Goal: Information Seeking & Learning: Learn about a topic

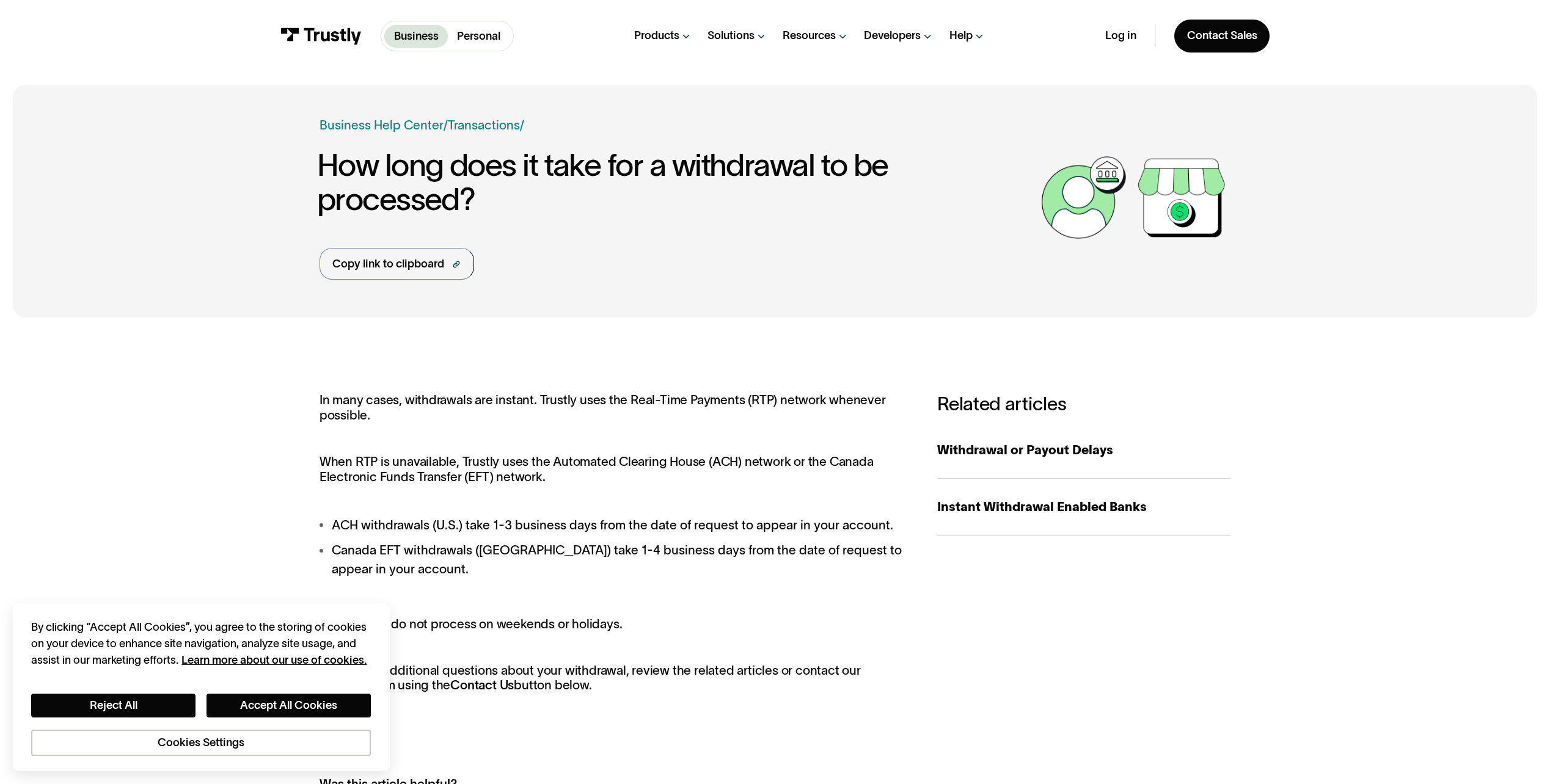
click at [270, 324] on div "Business Help Center Personal Help Center / Personal Business Transaction Suppo…" at bounding box center [775, 618] width 1550 height 1067
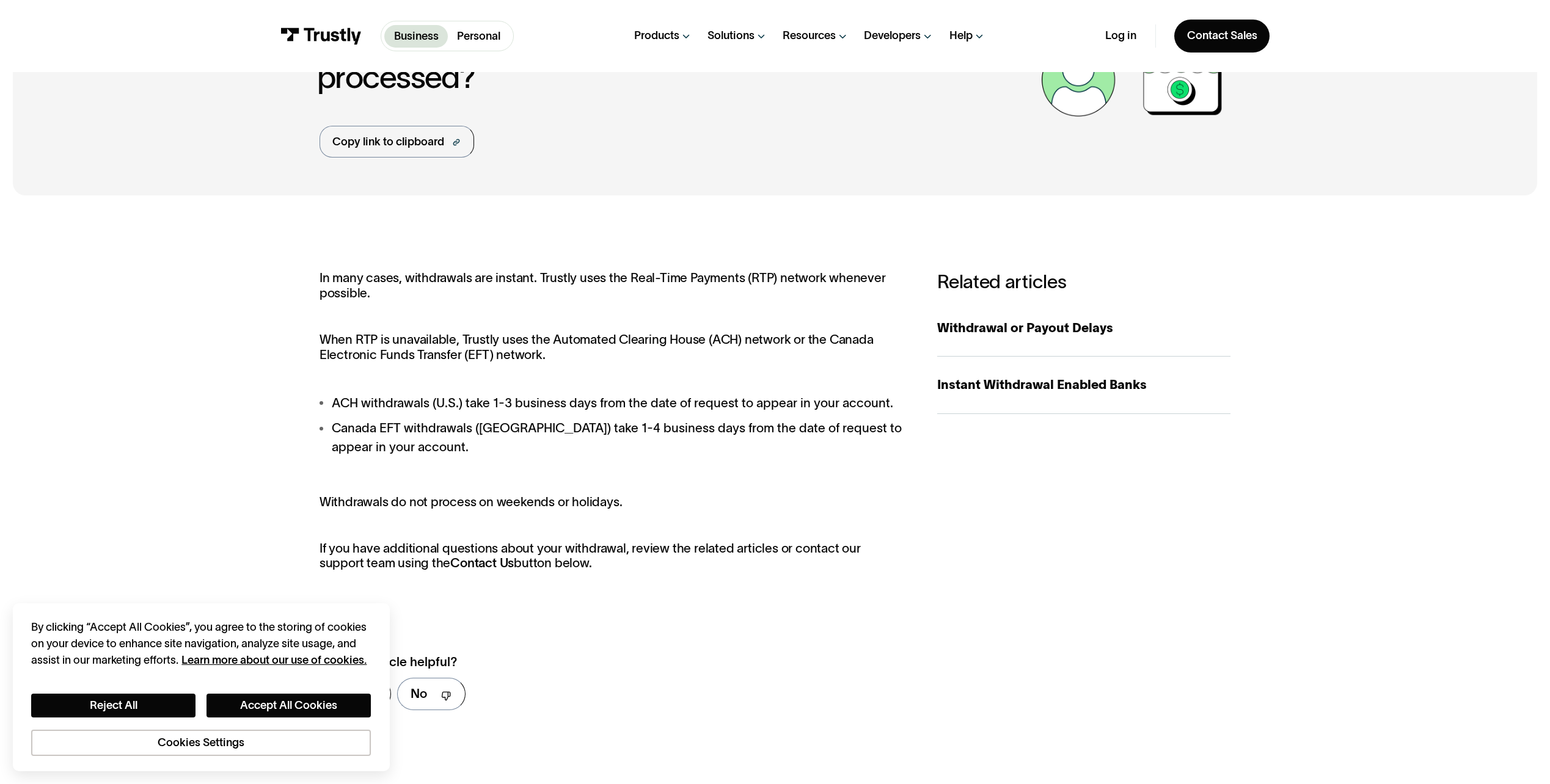
scroll to position [183, 0]
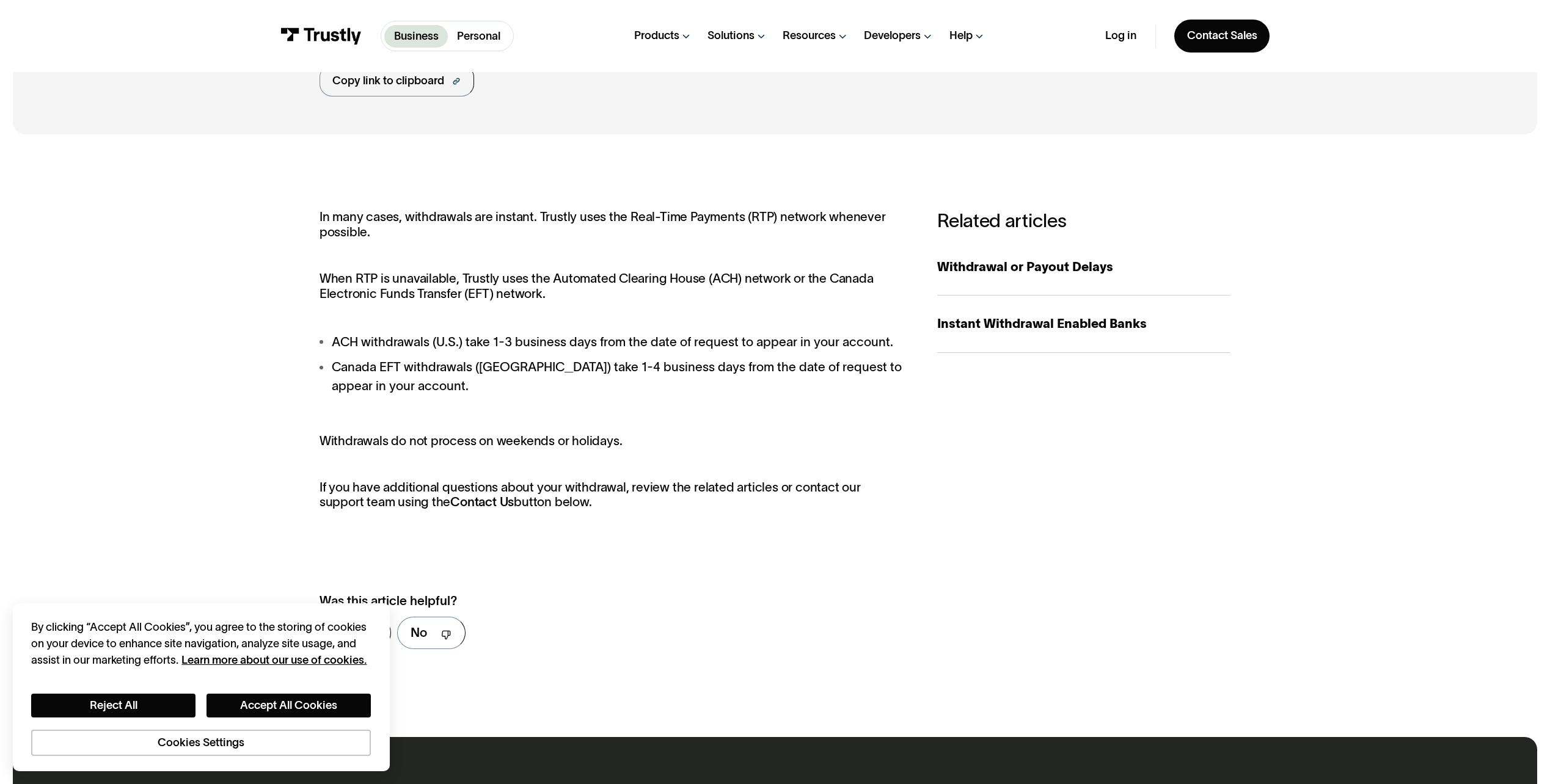
click at [573, 311] on div "In many cases, withdrawals are instant. Trustly uses the Real-Time Payments (RT…" at bounding box center [613, 360] width 586 height 300
click at [482, 244] on div "In many cases, withdrawals are instant. Trustly uses the Real-Time Payments (RT…" at bounding box center [613, 360] width 586 height 300
click at [518, 233] on p "In many cases, withdrawals are instant. Trustly uses the Real-Time Payments (RT…" at bounding box center [613, 224] width 586 height 30
click at [432, 446] on p "Withdrawals do not process on weekends or holidays." at bounding box center [613, 441] width 586 height 15
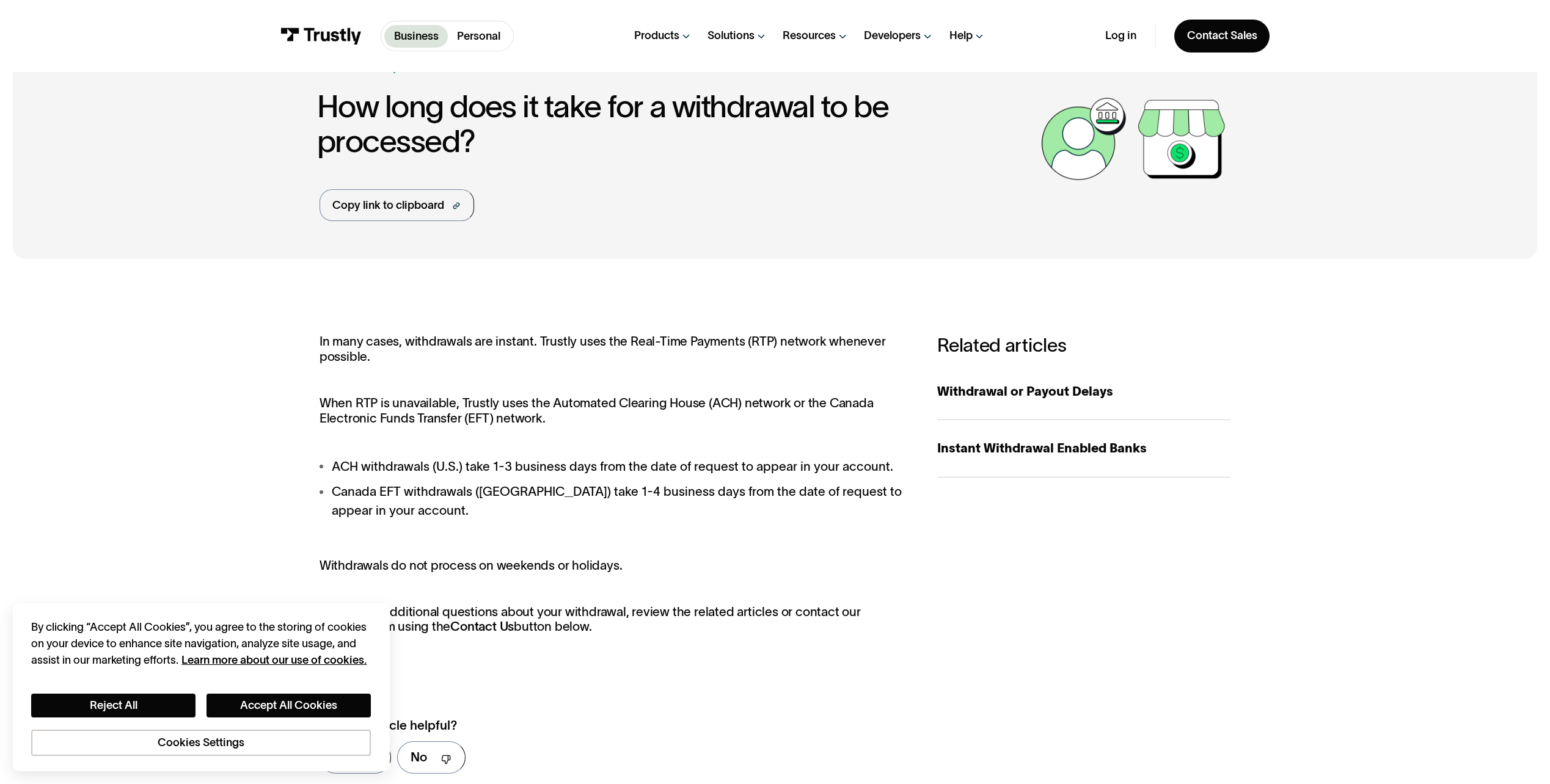
scroll to position [0, 0]
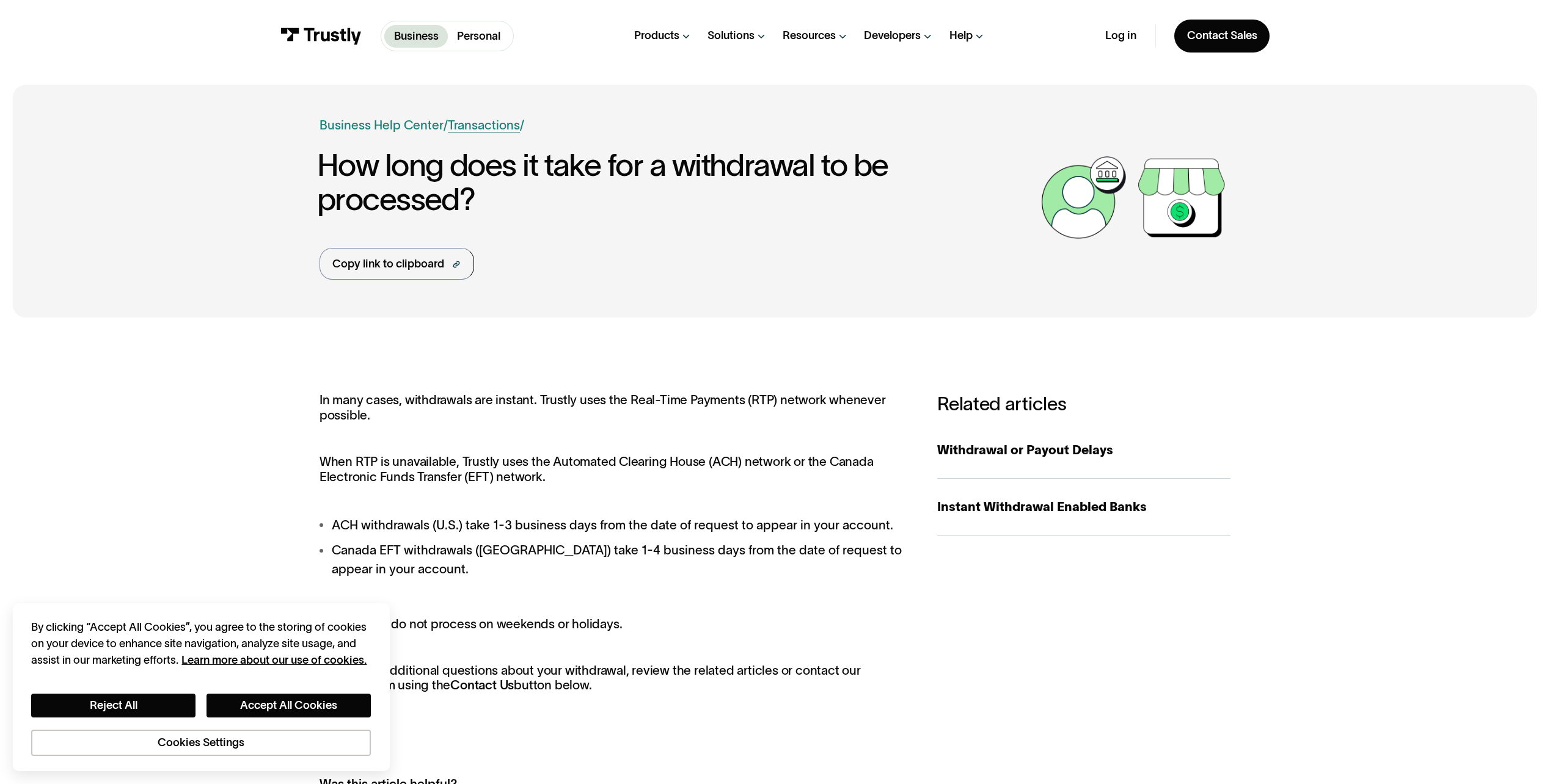
click at [484, 127] on link "Transactions" at bounding box center [484, 124] width 72 height 14
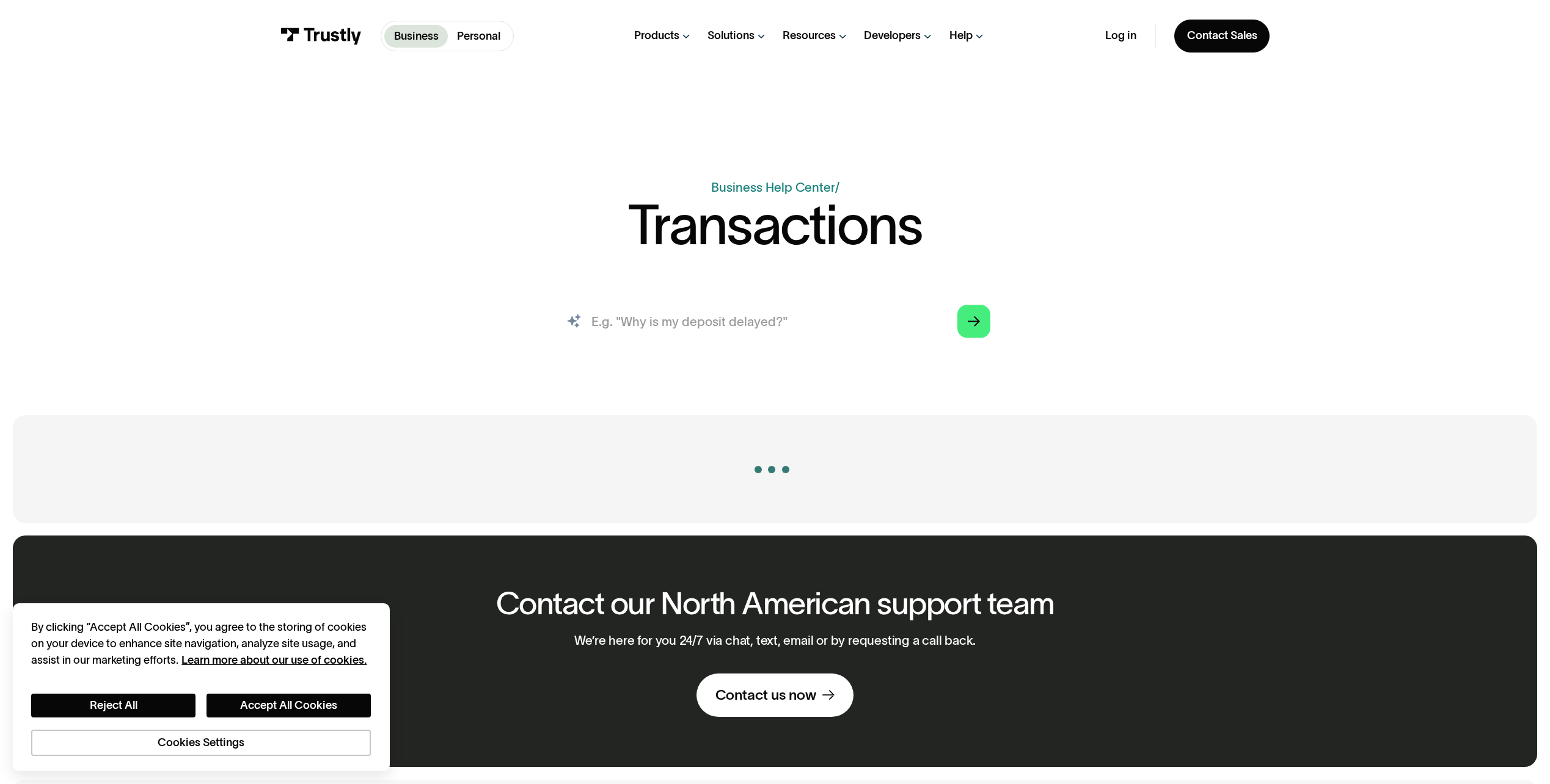
click at [675, 323] on input "search" at bounding box center [775, 321] width 455 height 50
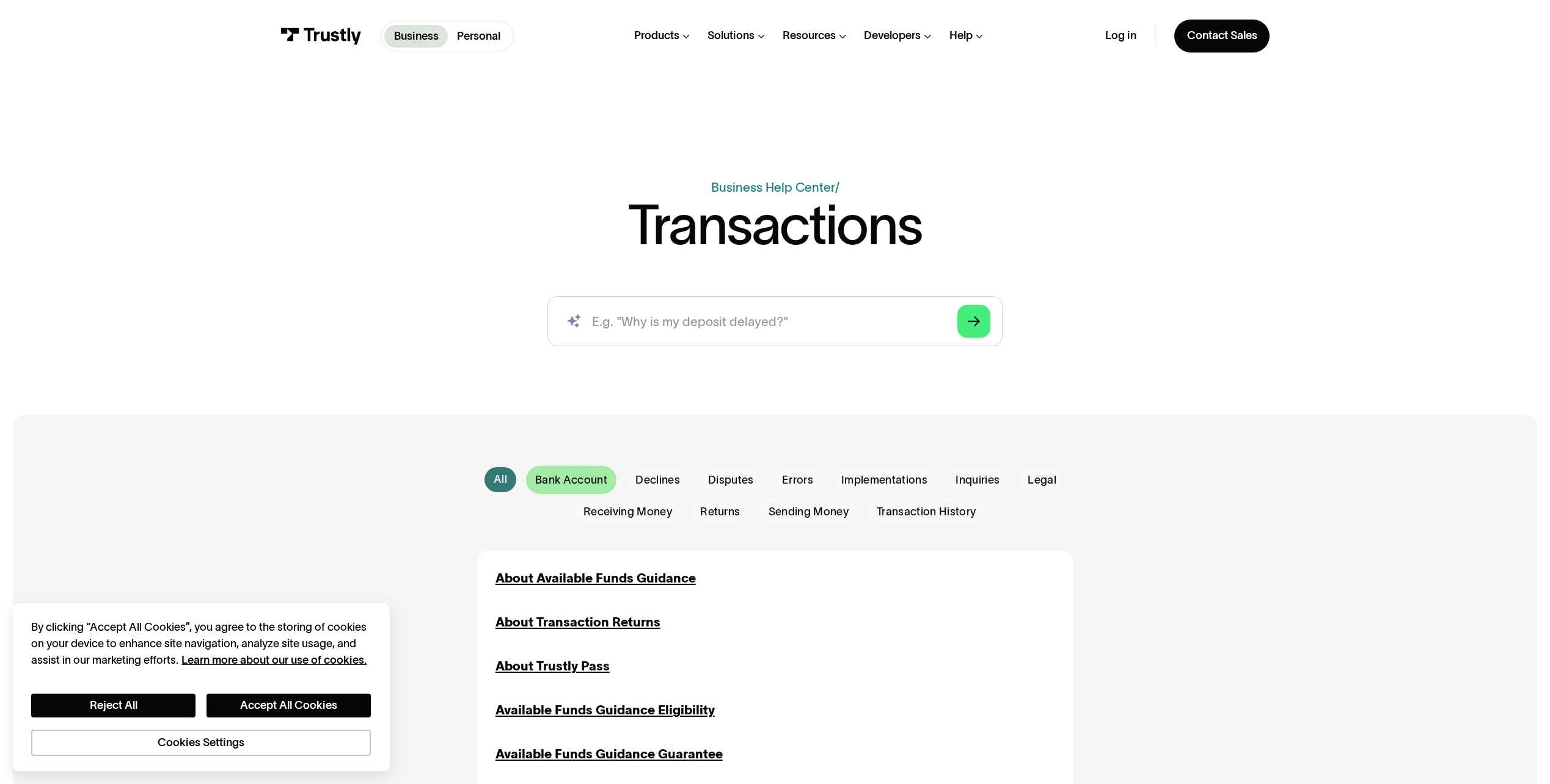
click at [582, 480] on span "Bank Account" at bounding box center [571, 480] width 72 height 15
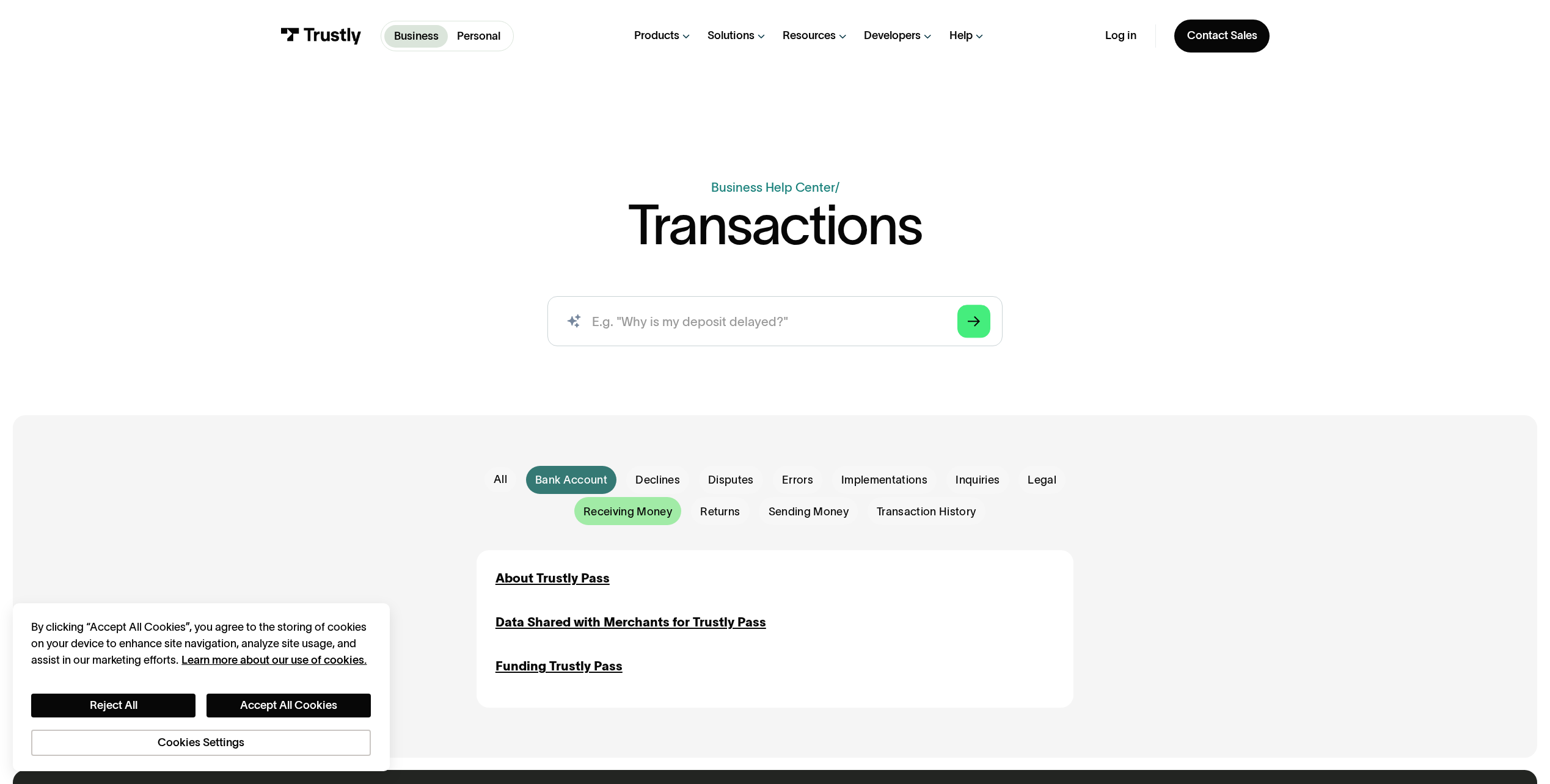
click at [662, 516] on span "Receiving Money" at bounding box center [627, 512] width 88 height 15
click at [668, 489] on span "Declines" at bounding box center [658, 480] width 45 height 15
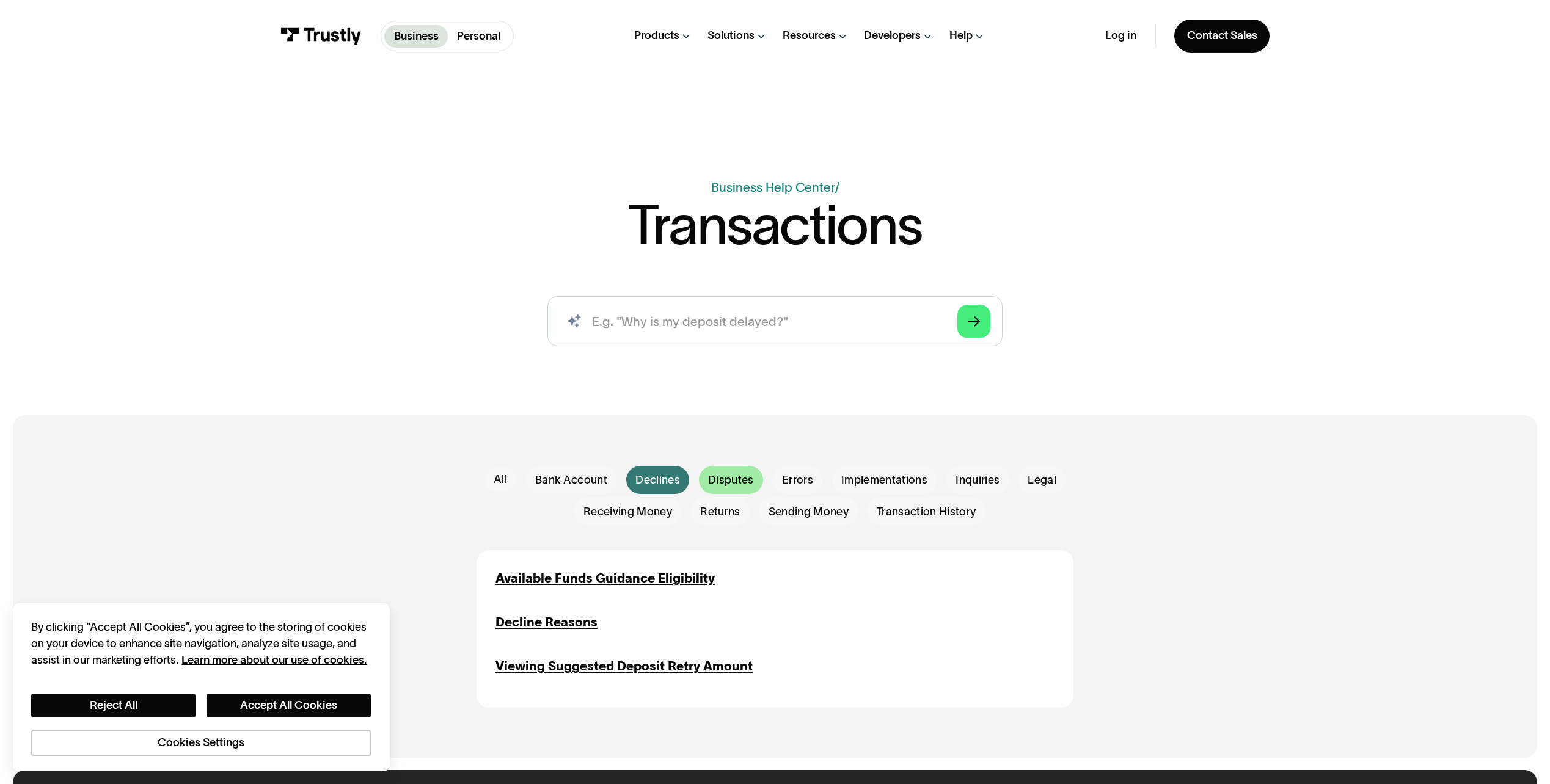
click at [729, 483] on span "Disputes" at bounding box center [730, 480] width 46 height 15
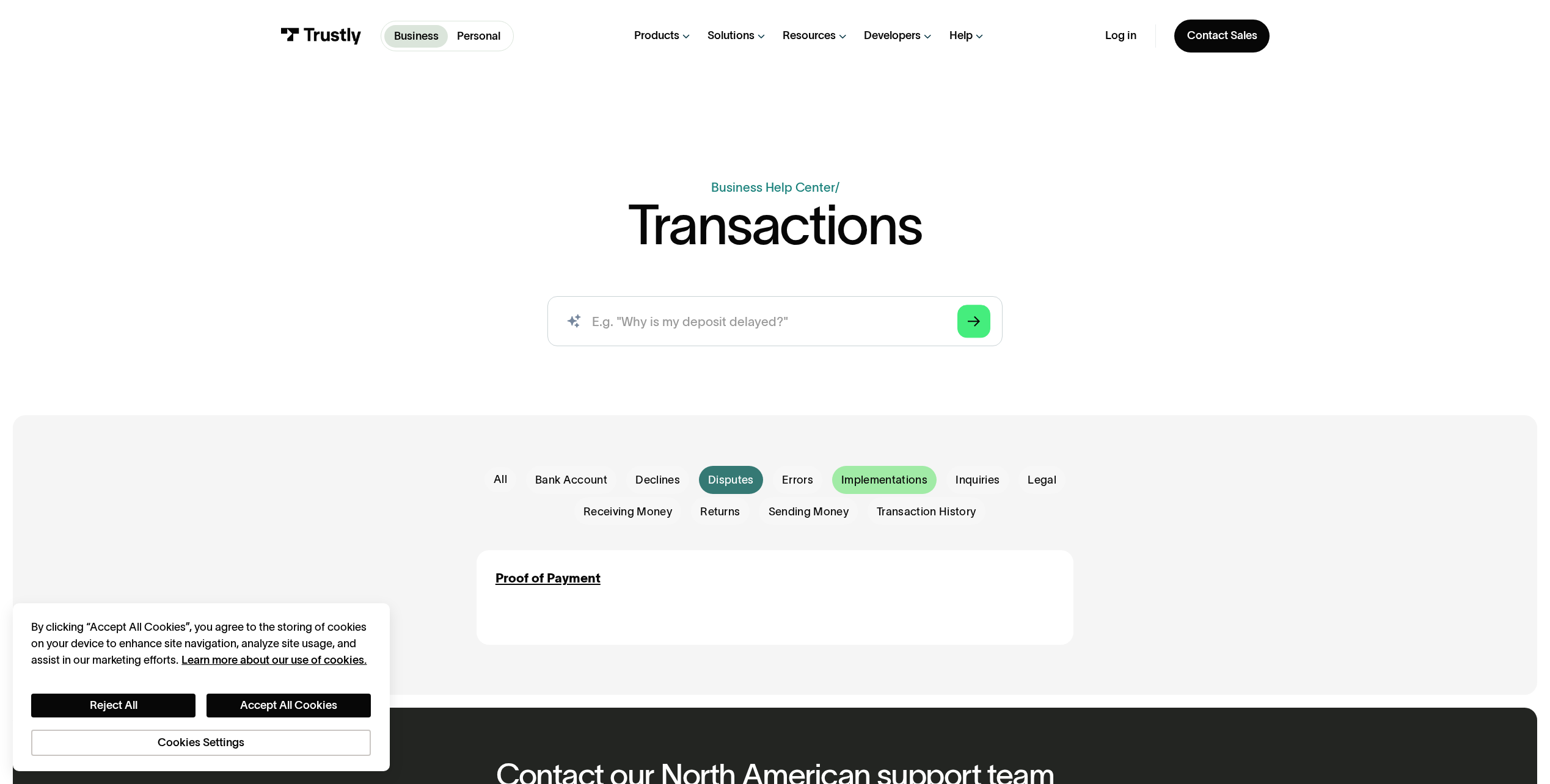
click at [867, 483] on span "Implementations" at bounding box center [884, 480] width 87 height 15
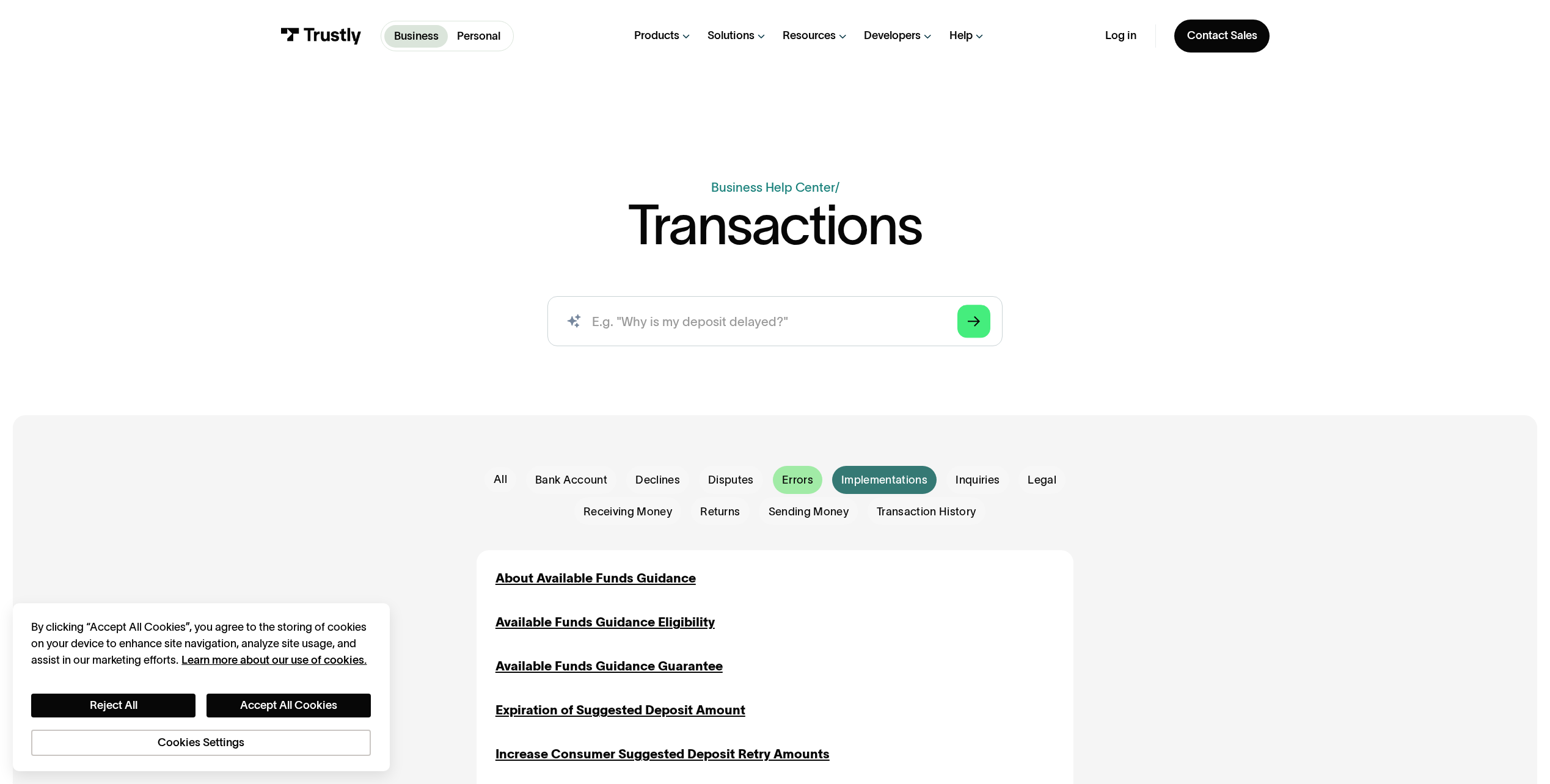
click at [795, 485] on span "Errors" at bounding box center [798, 480] width 31 height 15
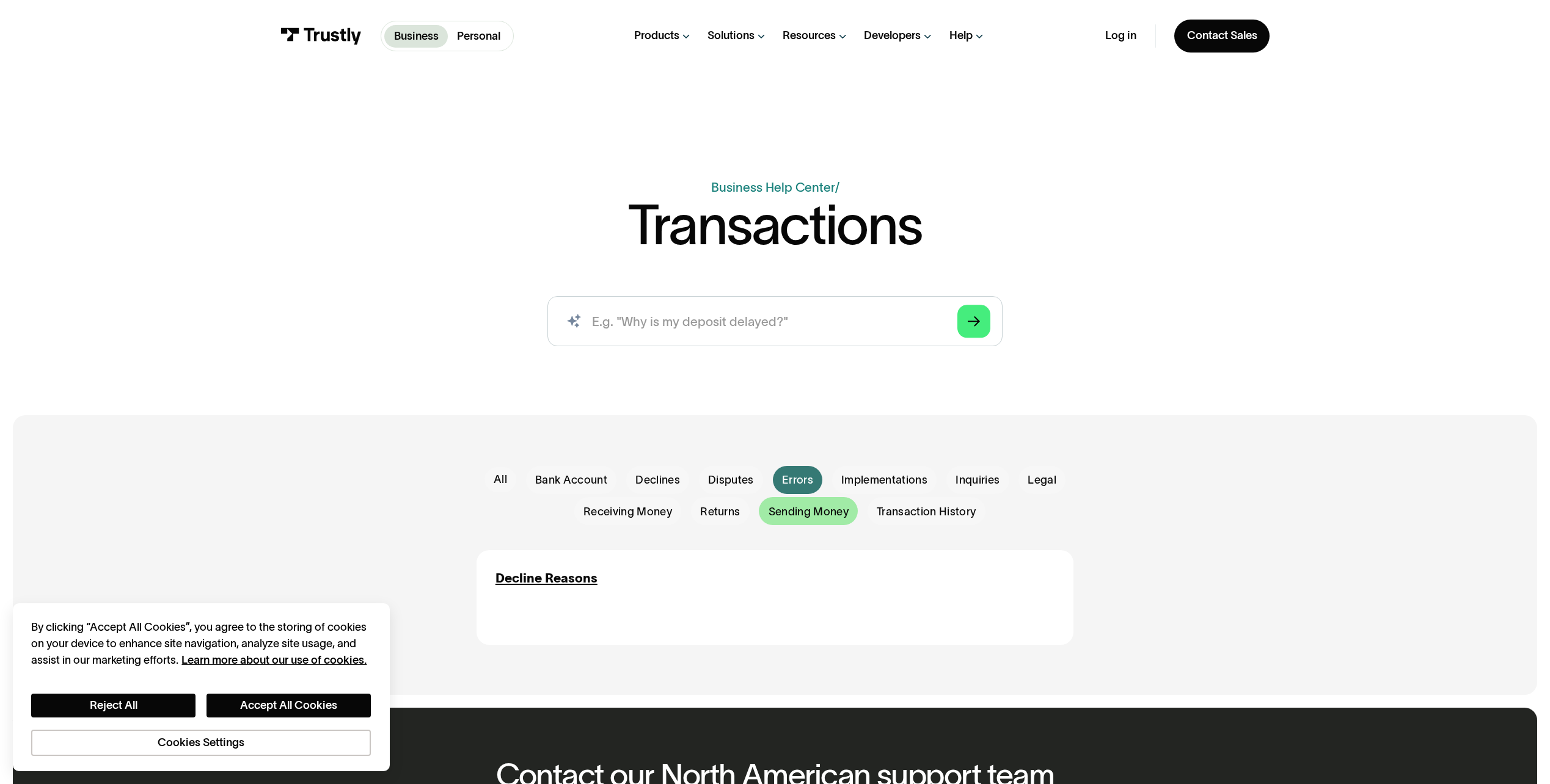
click at [808, 510] on span "Sending Money" at bounding box center [809, 512] width 80 height 15
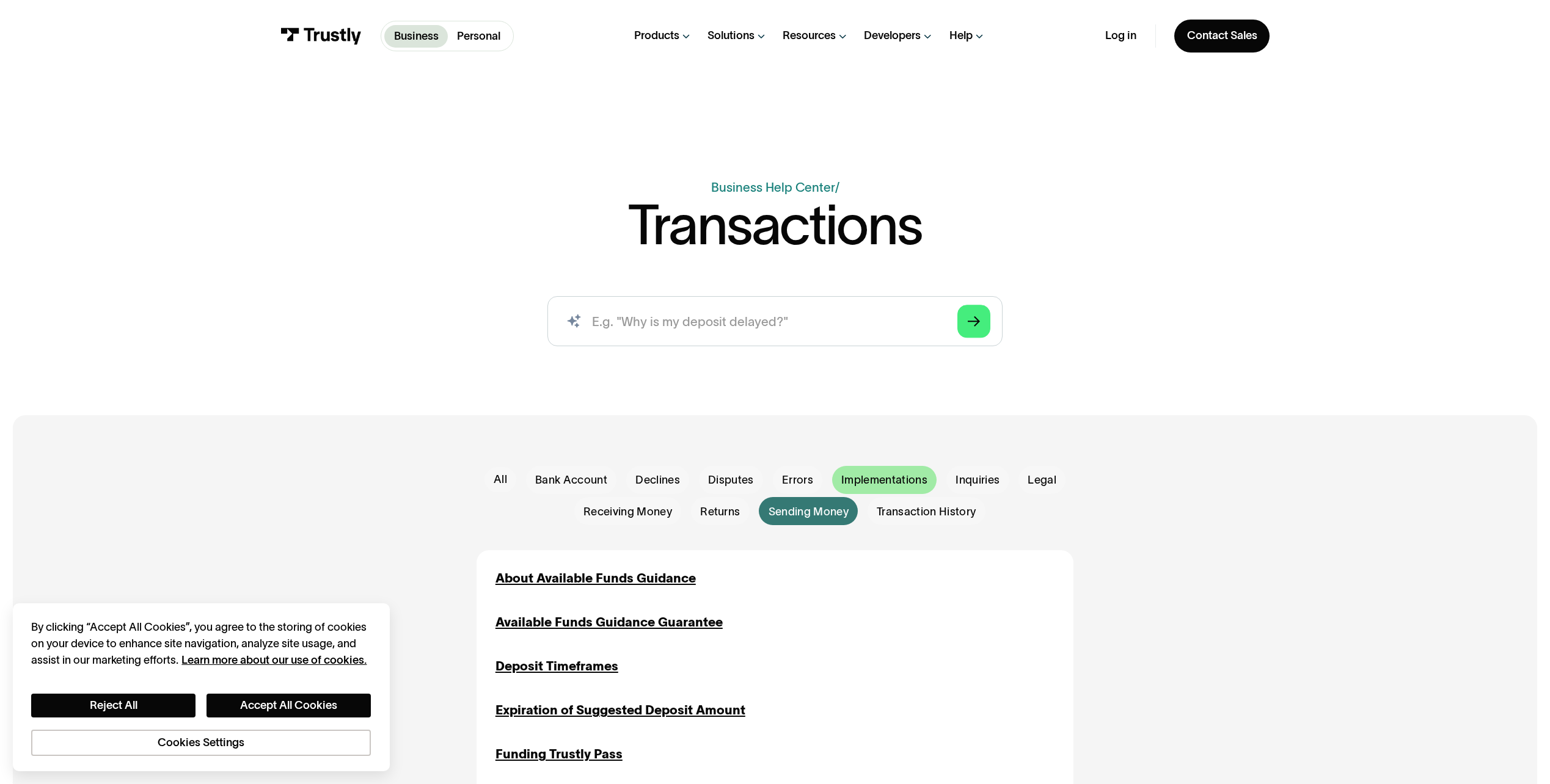
click at [920, 481] on span "Implementations" at bounding box center [884, 480] width 87 height 15
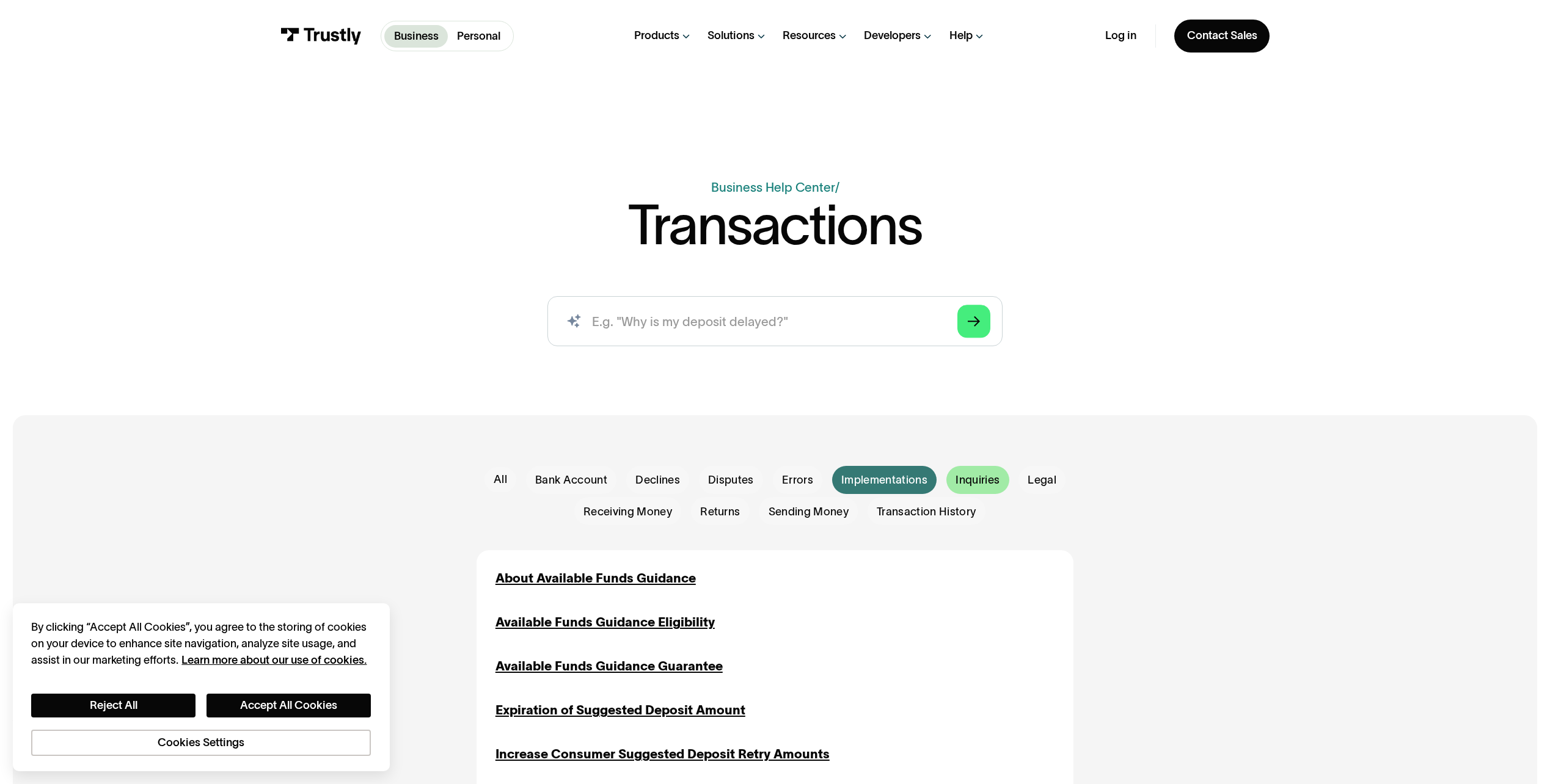
click at [959, 481] on span "Inquiries" at bounding box center [977, 480] width 44 height 15
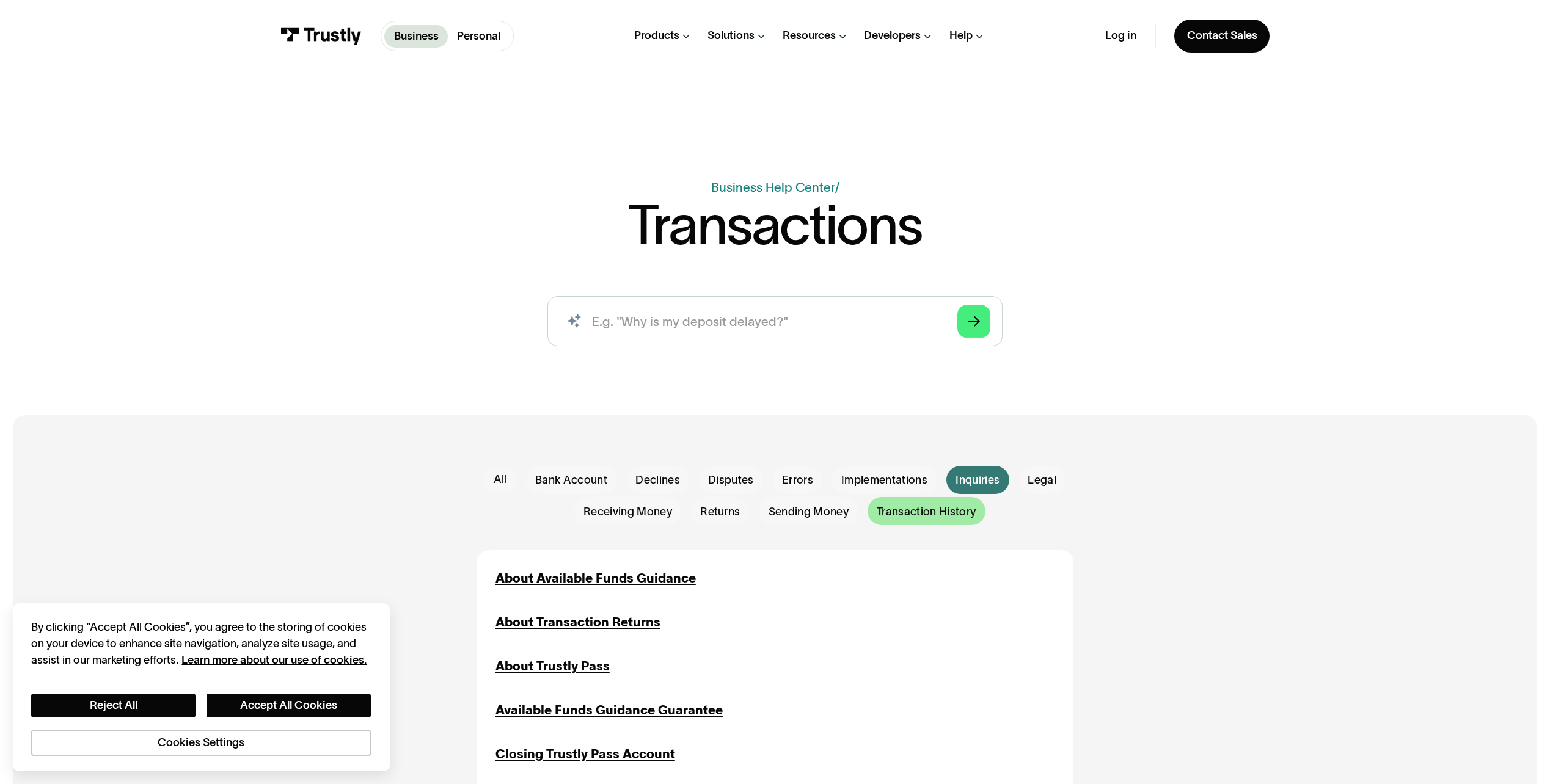
click at [931, 509] on span "Transaction History" at bounding box center [925, 512] width 99 height 15
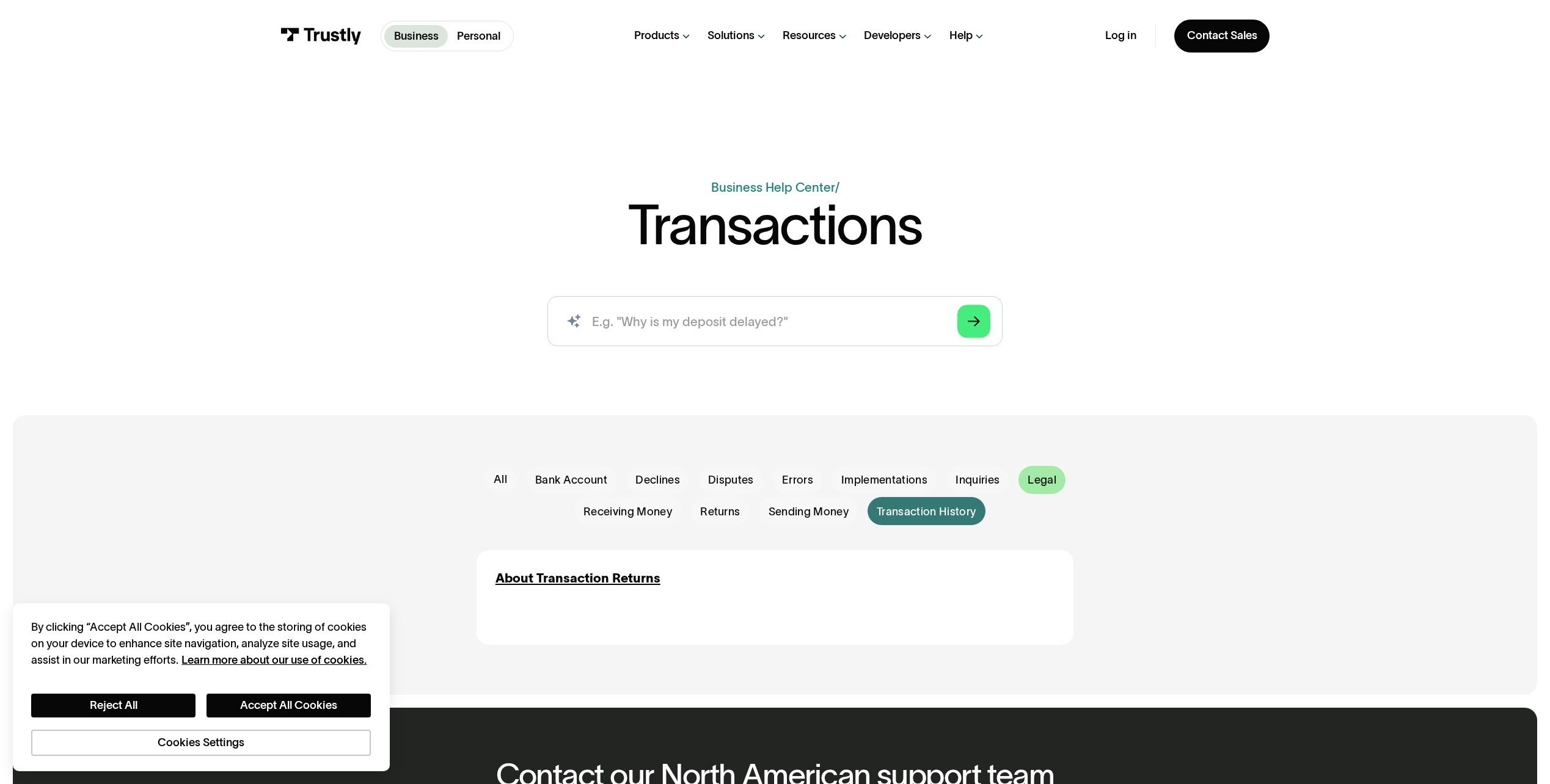
click at [1036, 478] on span "Legal" at bounding box center [1042, 480] width 29 height 15
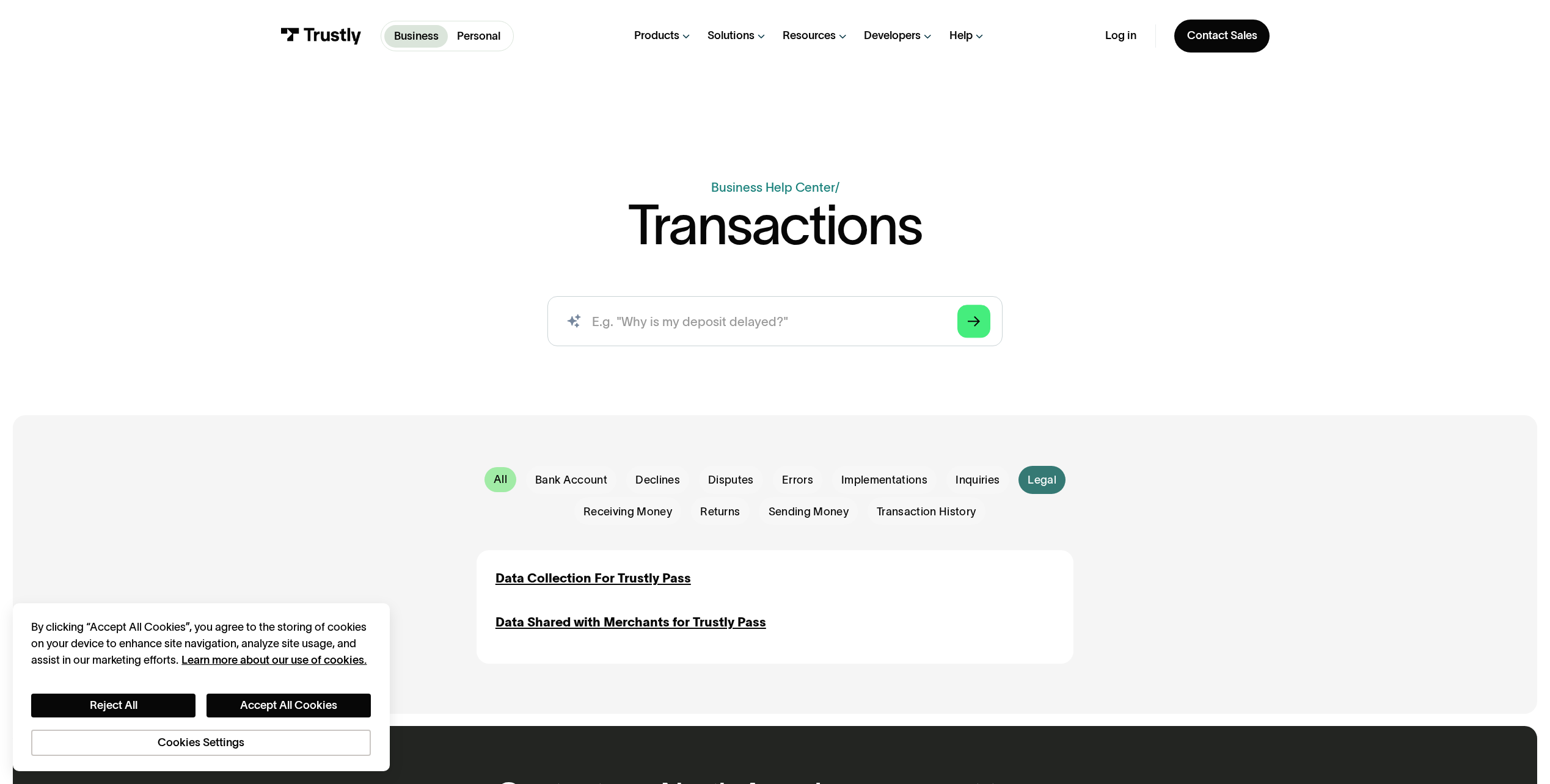
click at [505, 476] on div "All" at bounding box center [500, 479] width 14 height 15
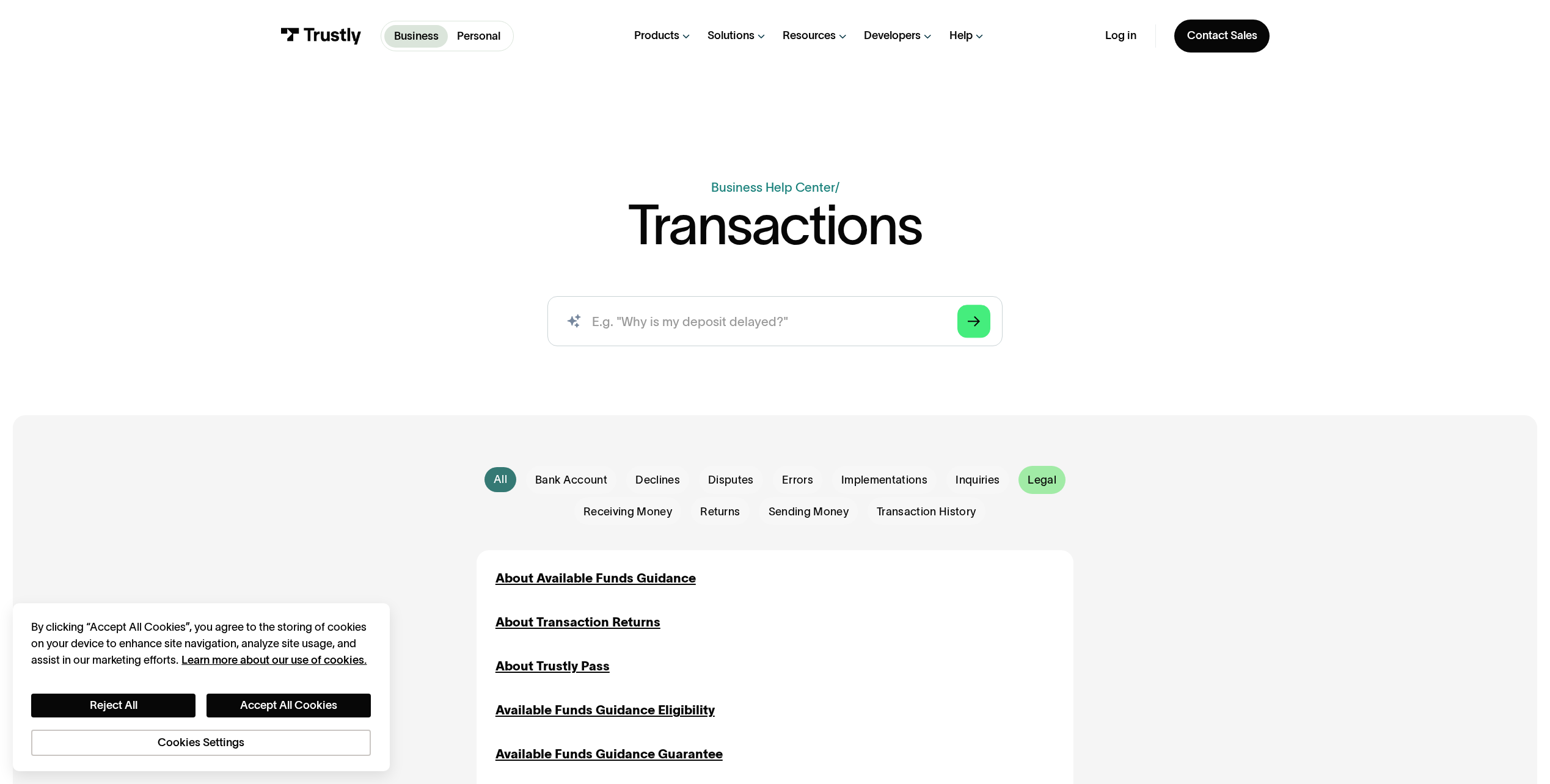
click at [1021, 483] on div "Email Form" at bounding box center [1042, 480] width 47 height 28
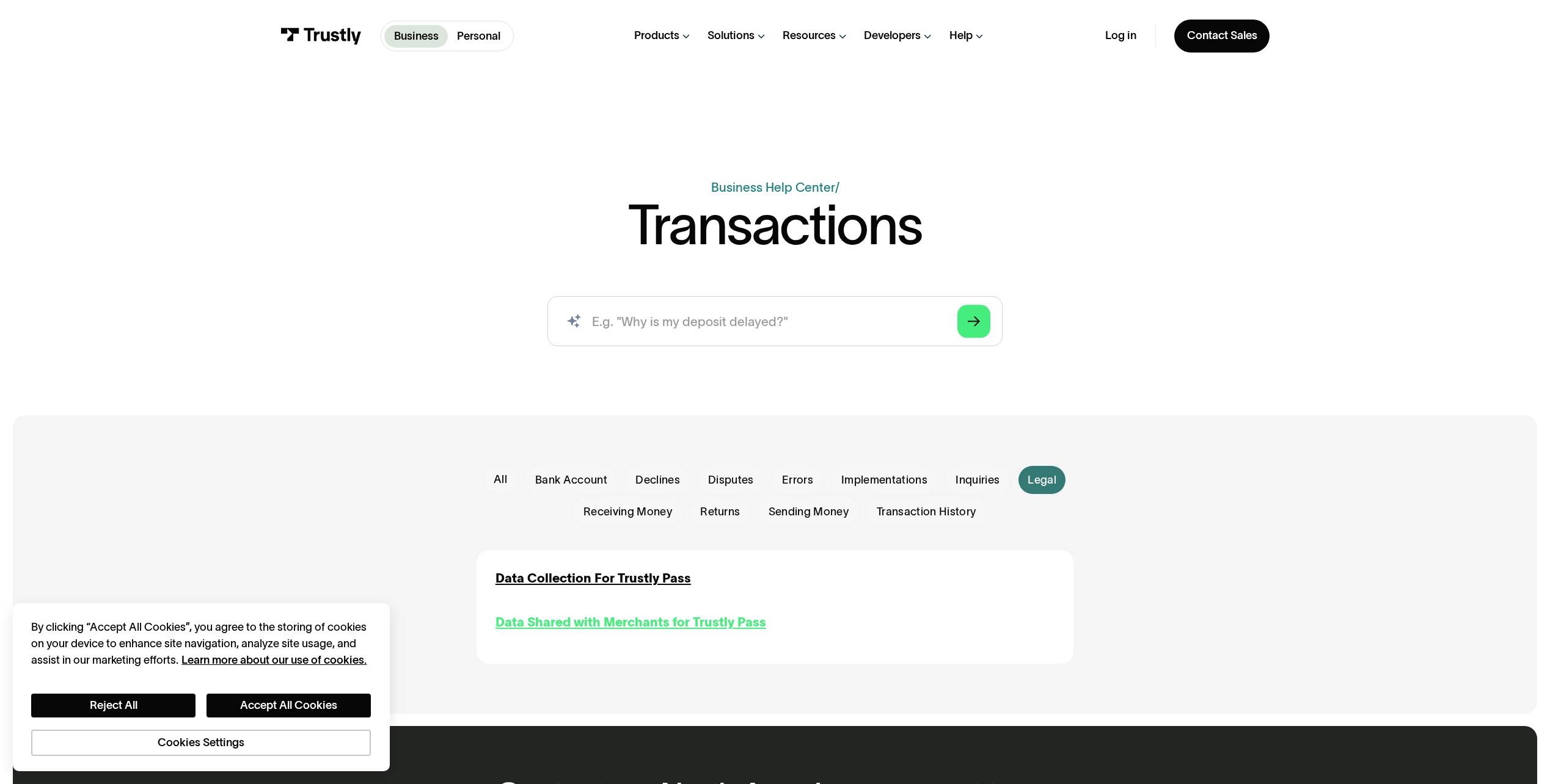
click at [605, 624] on div "Data Shared with Merchants for Trustly Pass" at bounding box center [630, 622] width 270 height 19
click at [596, 584] on div "Data Collection For Trustly Pass" at bounding box center [593, 578] width 196 height 19
click at [500, 475] on div "All" at bounding box center [500, 479] width 14 height 15
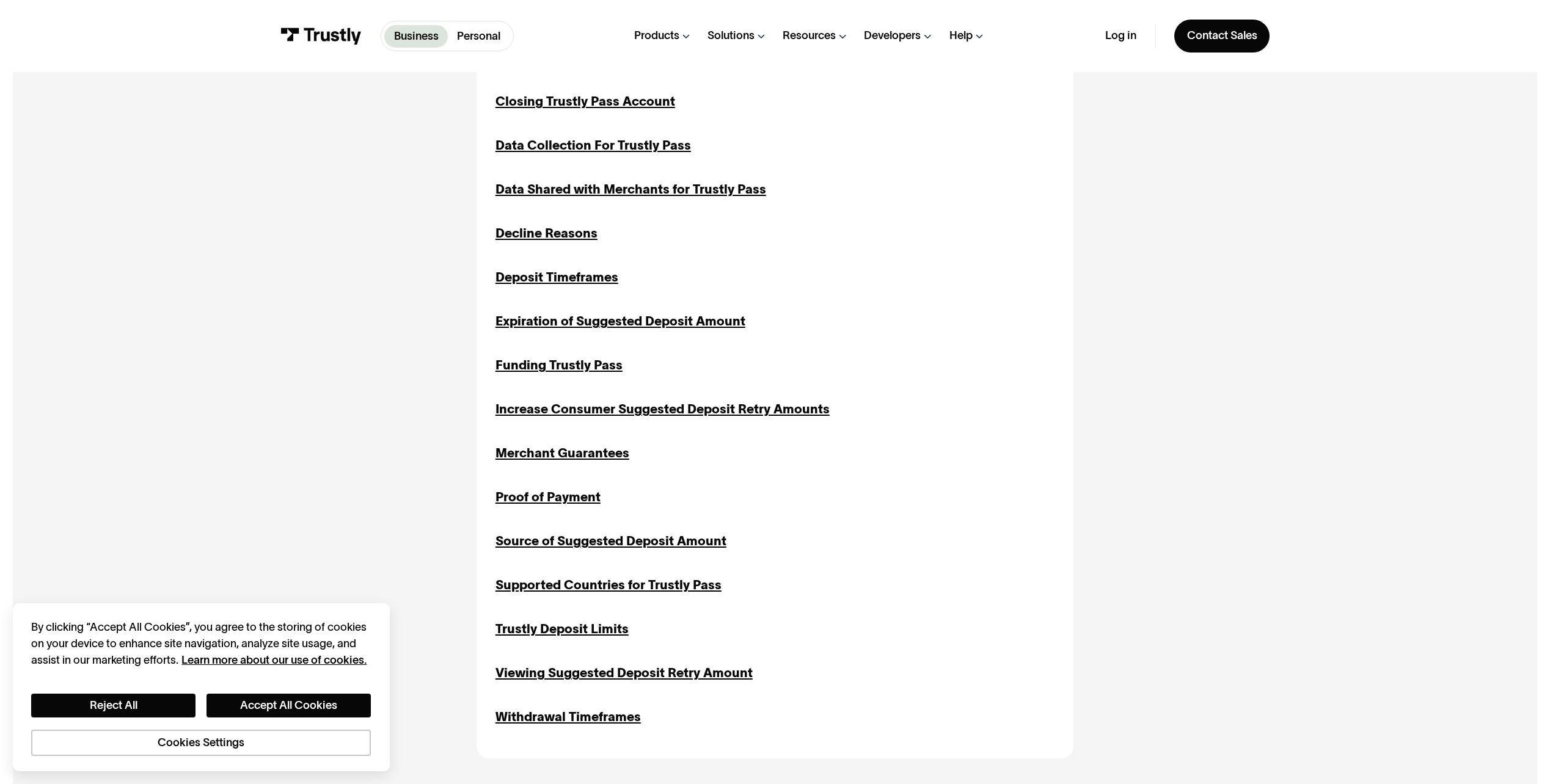
scroll to position [733, 0]
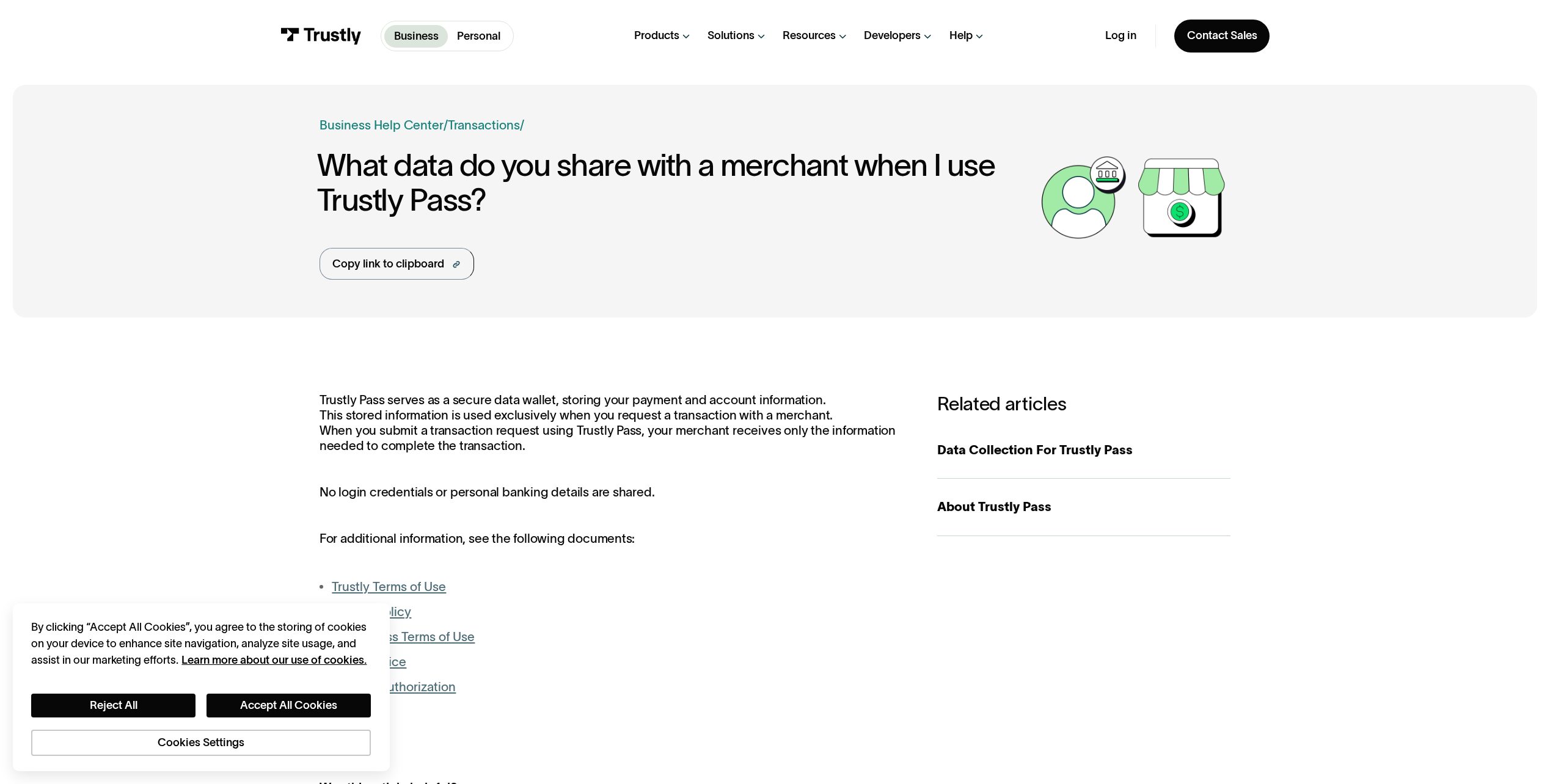
click at [567, 402] on p "Trustly Pass serves as a secure data wallet, storing your payment and account i…" at bounding box center [613, 423] width 586 height 60
click at [574, 382] on div "**********" at bounding box center [775, 621] width 1525 height 582
